Goal: Information Seeking & Learning: Learn about a topic

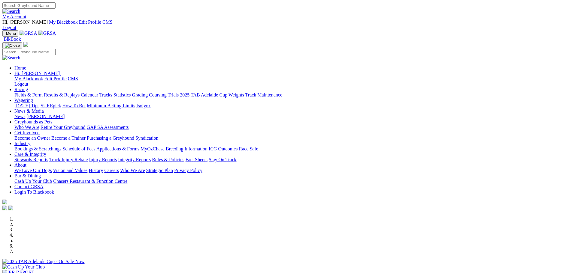
click at [28, 87] on link "Racing" at bounding box center [21, 89] width 14 height 5
click at [43, 92] on link "Fields & Form" at bounding box center [28, 94] width 28 height 5
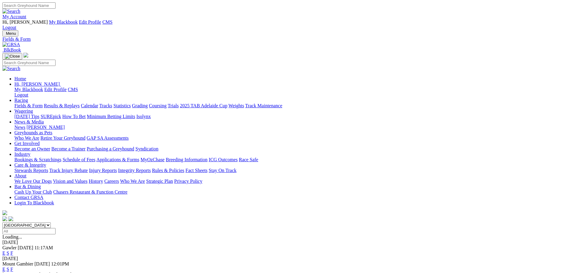
drag, startPoint x: 301, startPoint y: 208, endPoint x: 323, endPoint y: 208, distance: 21.6
click at [20, 42] on img at bounding box center [11, 44] width 18 height 5
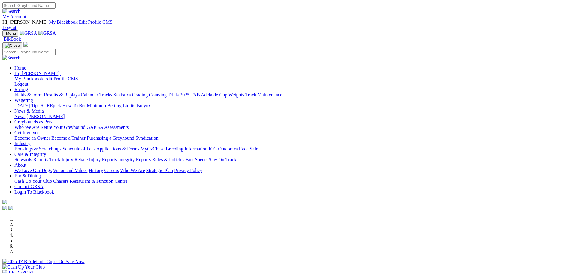
click at [185, 265] on div at bounding box center [285, 265] width 567 height 0
